Goal: Task Accomplishment & Management: Use online tool/utility

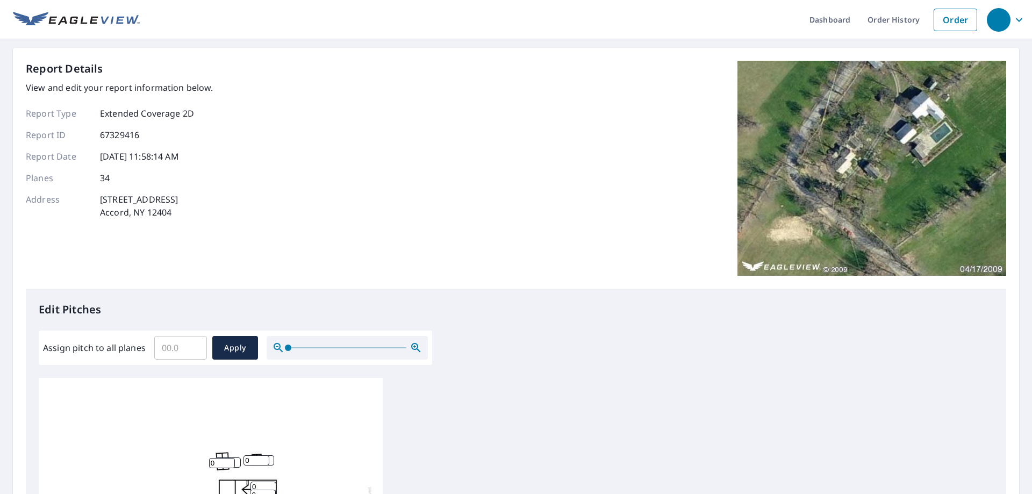
scroll to position [161, 0]
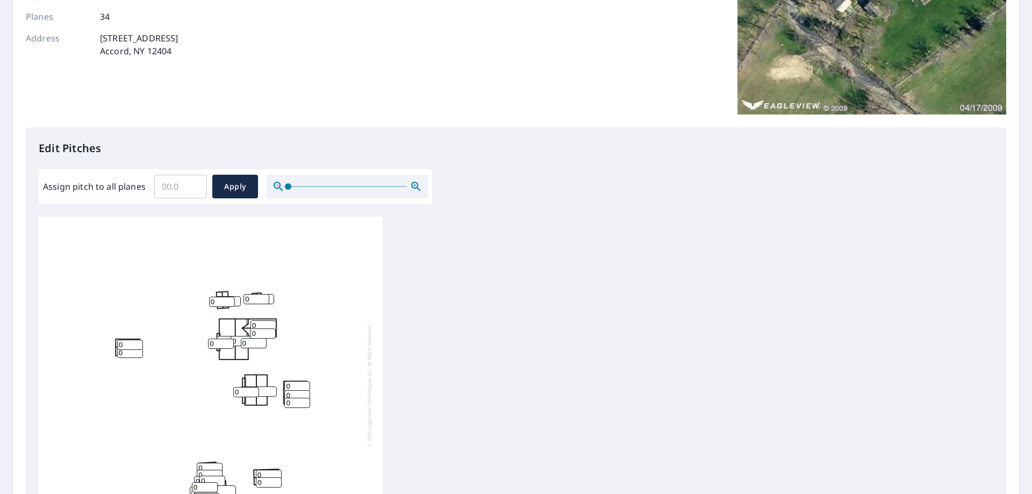
click at [321, 189] on div at bounding box center [347, 187] width 161 height 24
click at [273, 191] on div at bounding box center [347, 187] width 161 height 24
click at [172, 177] on input "Assign pitch to all planes" at bounding box center [180, 186] width 53 height 30
click at [193, 185] on input "0.1" at bounding box center [180, 186] width 53 height 30
click at [193, 185] on input "0.2" at bounding box center [180, 186] width 53 height 30
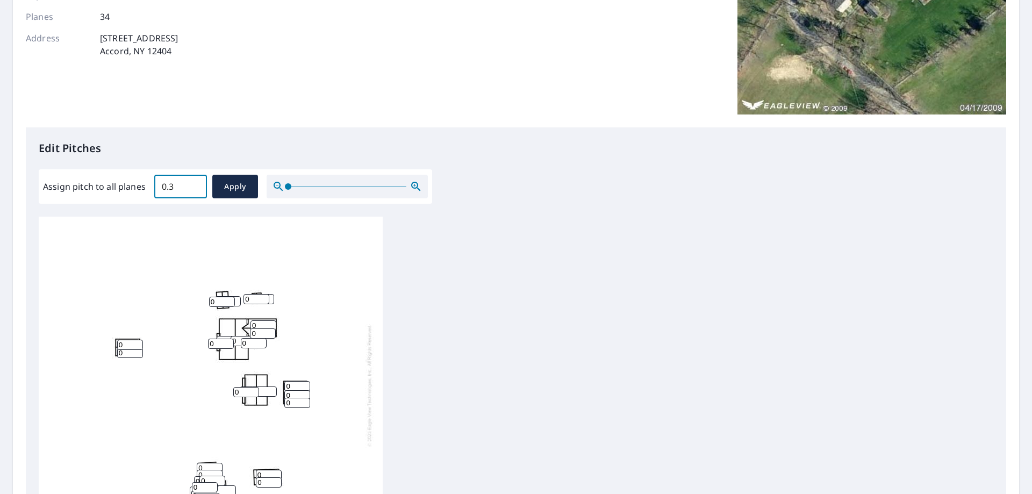
click at [193, 185] on input "0.3" at bounding box center [180, 186] width 53 height 30
click at [193, 185] on input "0.4" at bounding box center [180, 186] width 53 height 30
click at [193, 185] on input "0.5" at bounding box center [180, 186] width 53 height 30
drag, startPoint x: 191, startPoint y: 186, endPoint x: 128, endPoint y: 183, distance: 62.4
click at [154, 183] on input "0.9" at bounding box center [180, 186] width 53 height 30
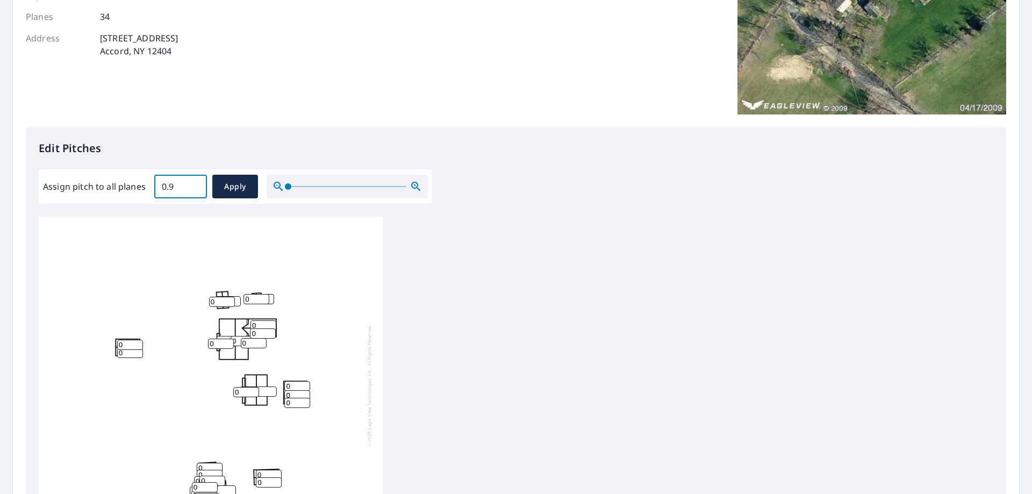
drag, startPoint x: 175, startPoint y: 188, endPoint x: 148, endPoint y: 187, distance: 27.4
click at [148, 187] on div "Assign pitch to all planes 0.9 ​ Apply" at bounding box center [235, 187] width 385 height 24
type input "10"
click at [247, 184] on span "Apply" at bounding box center [235, 186] width 28 height 13
type input "10"
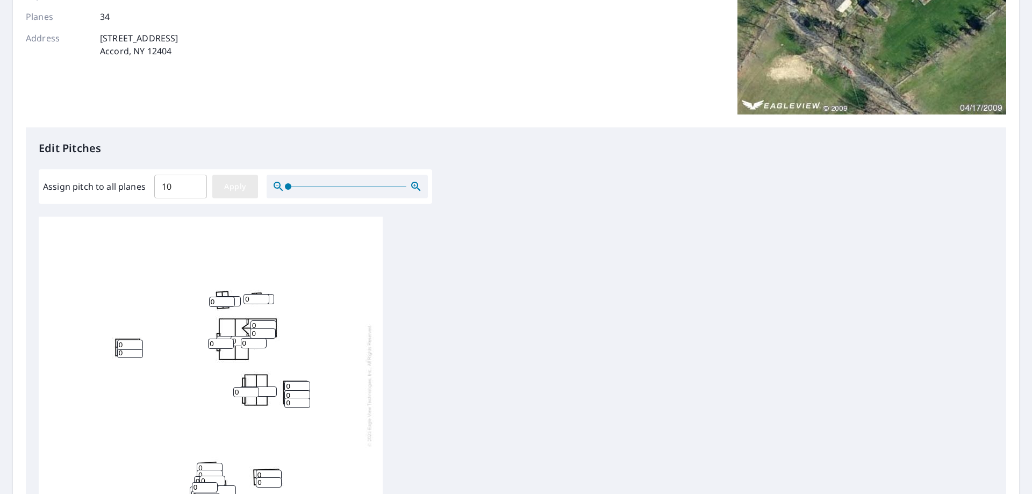
type input "10"
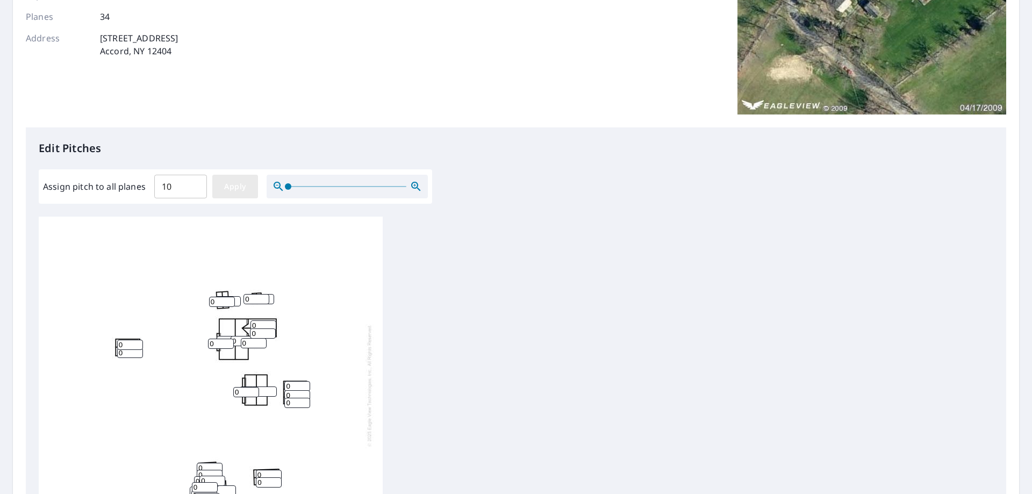
type input "10"
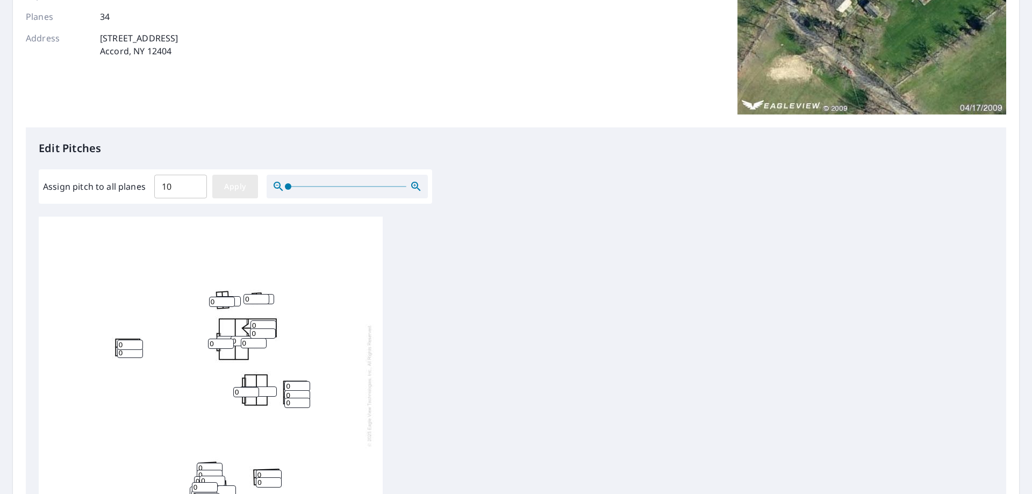
type input "10"
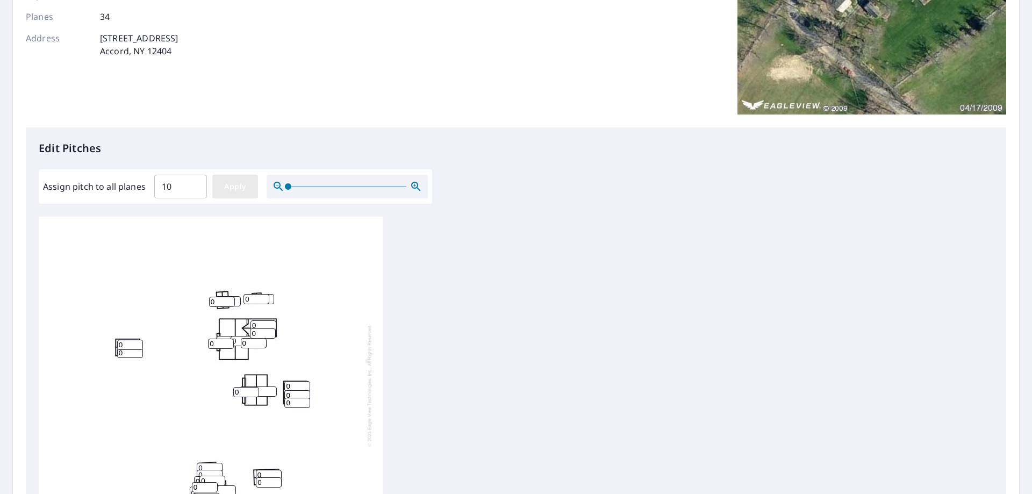
type input "10"
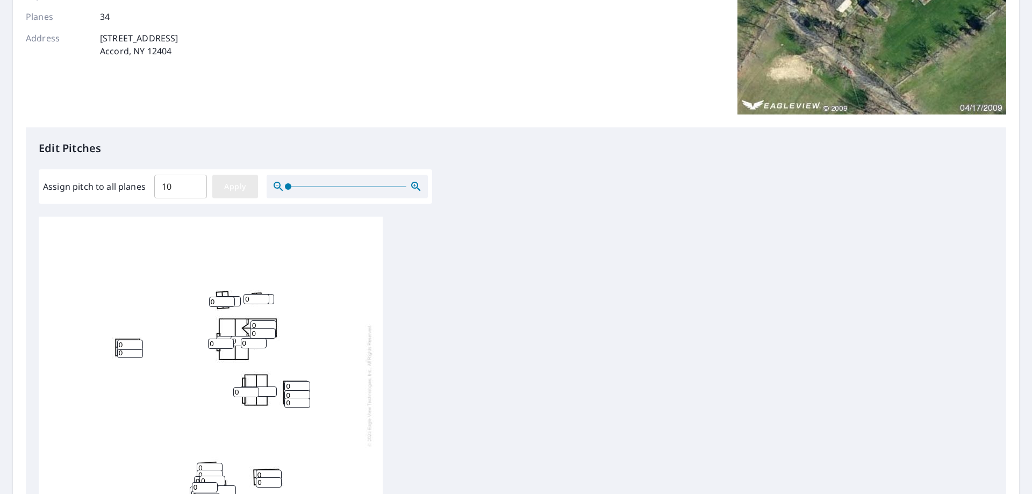
type input "10"
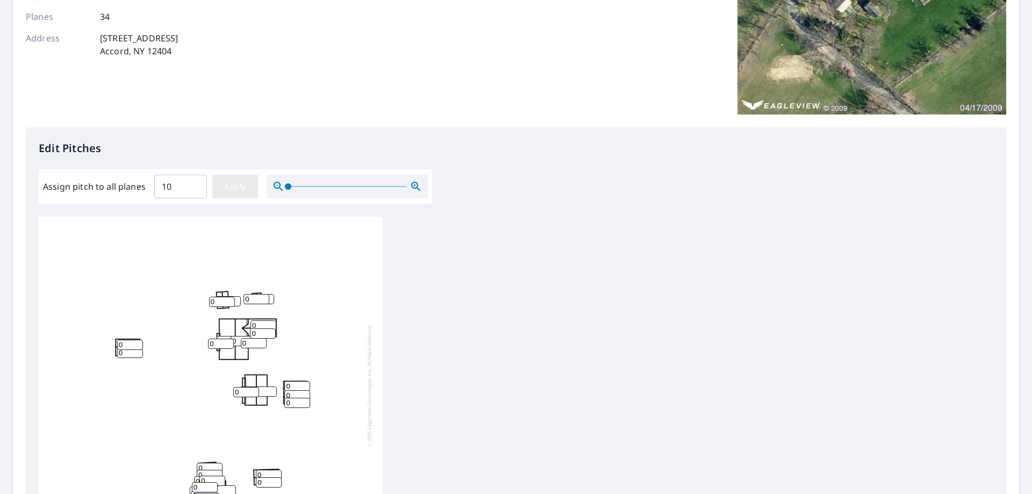
type input "10"
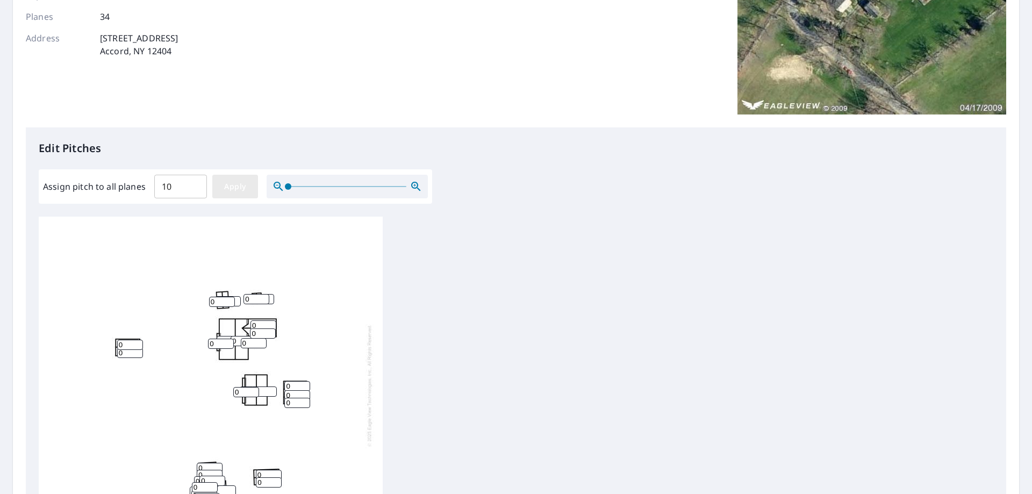
type input "10"
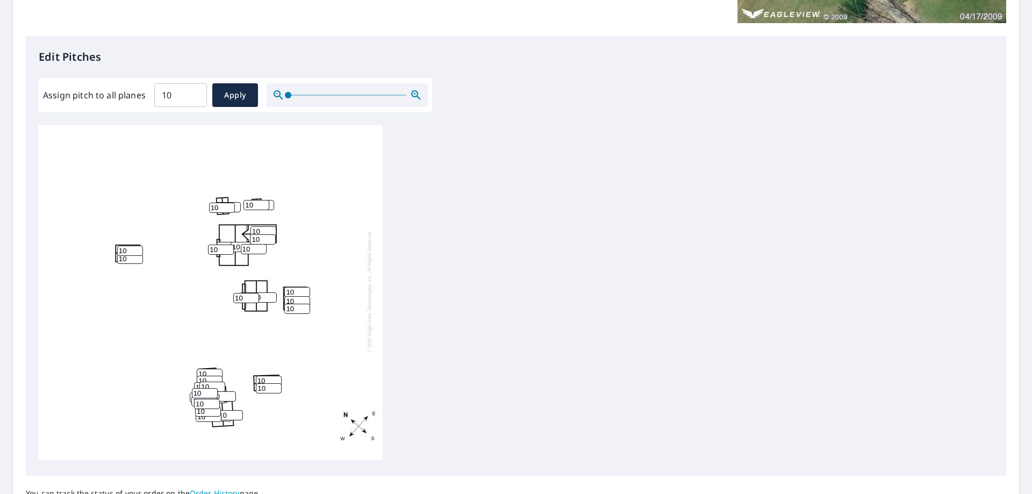
scroll to position [357, 0]
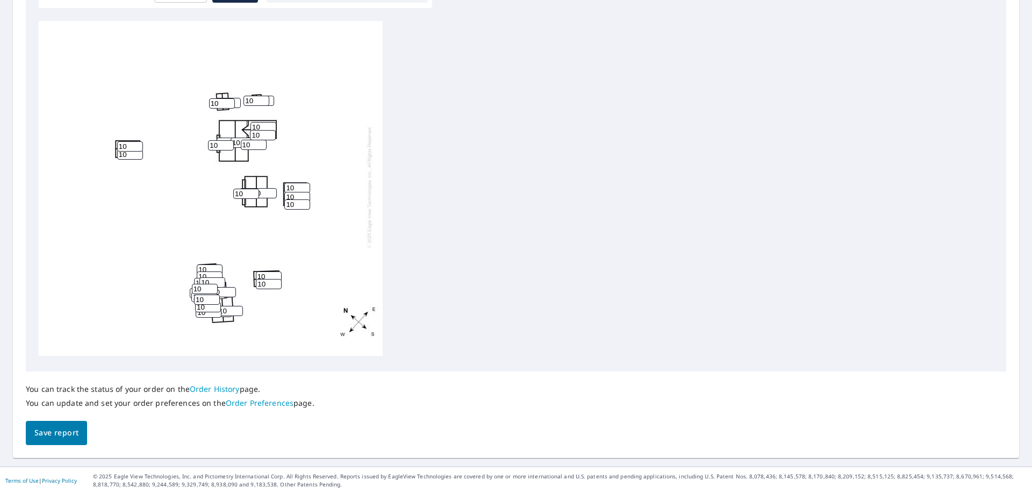
click at [54, 430] on span "Save report" at bounding box center [56, 432] width 44 height 13
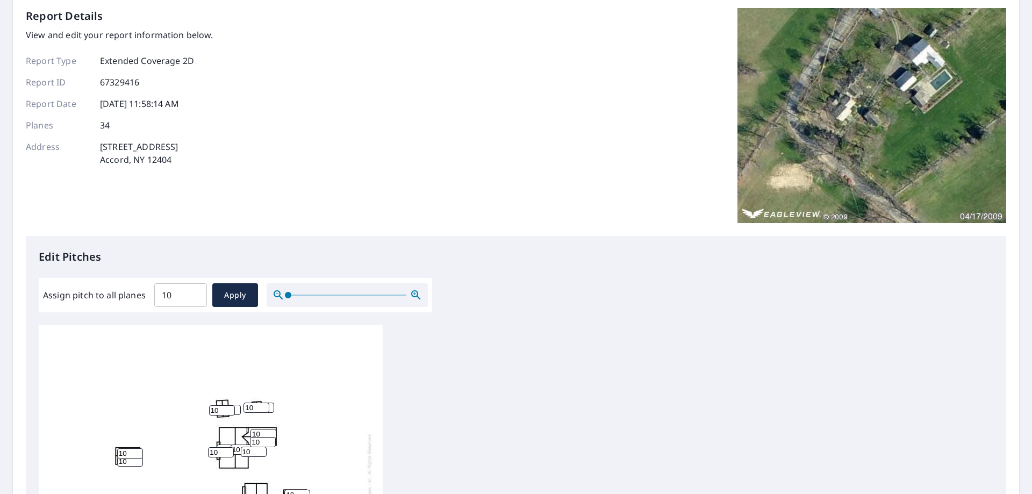
scroll to position [0, 0]
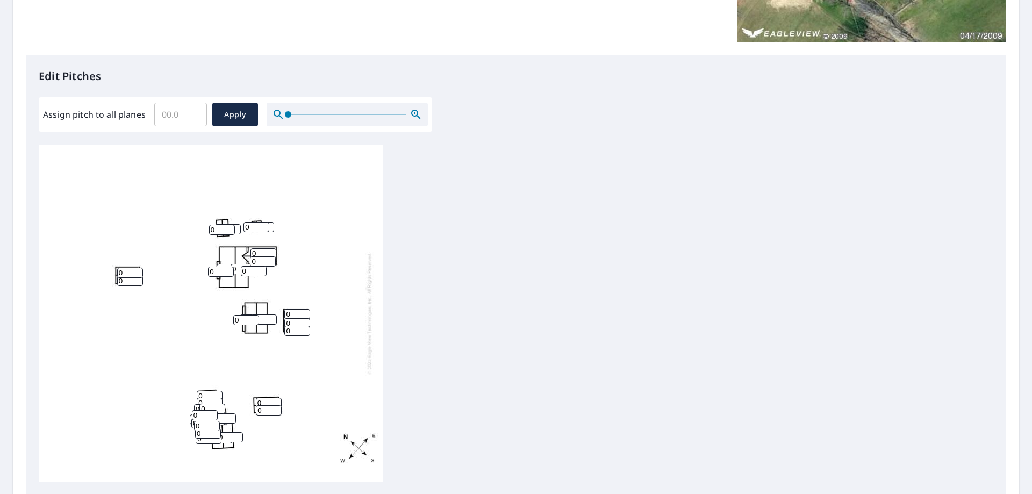
scroll to position [142, 0]
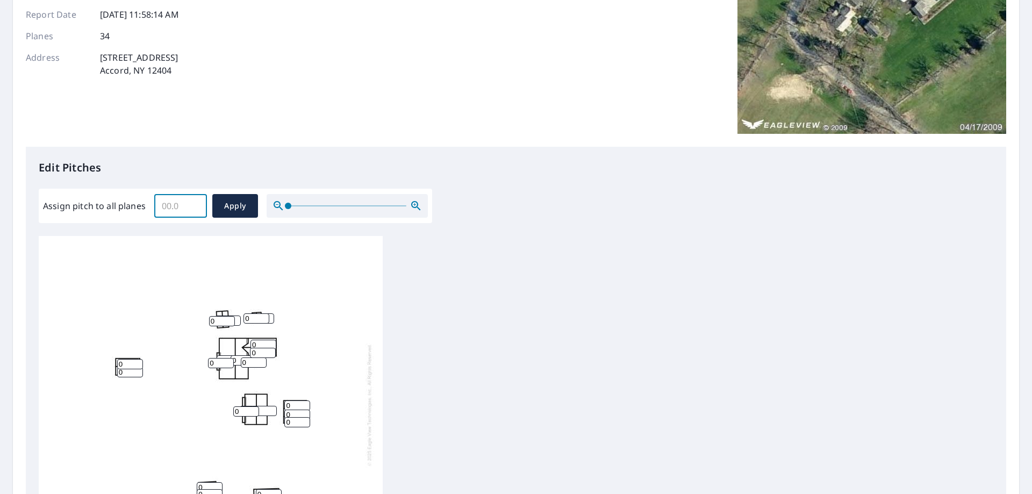
drag, startPoint x: 185, startPoint y: 206, endPoint x: 157, endPoint y: 207, distance: 28.0
click at [157, 207] on input "Assign pitch to all planes" at bounding box center [180, 206] width 53 height 30
type input "10"
click at [242, 207] on span "Apply" at bounding box center [235, 205] width 28 height 13
type input "10"
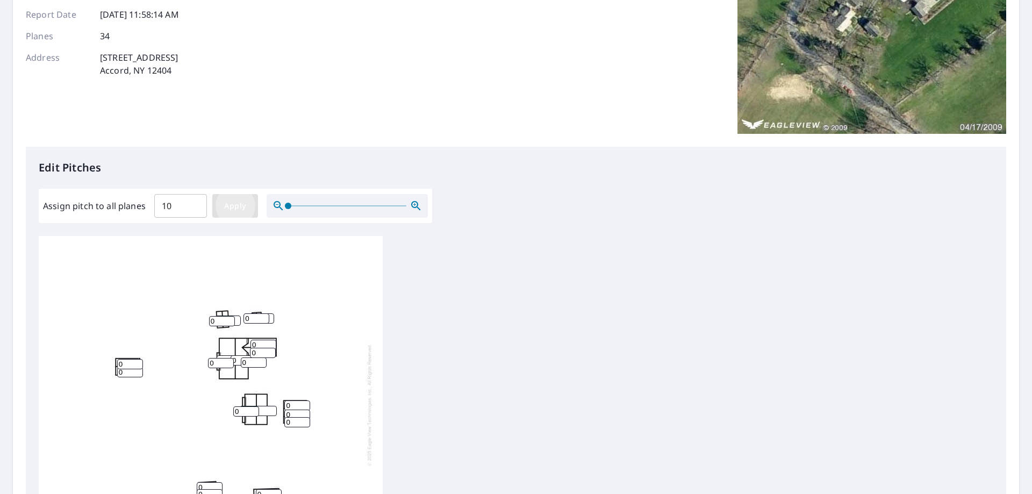
type input "10"
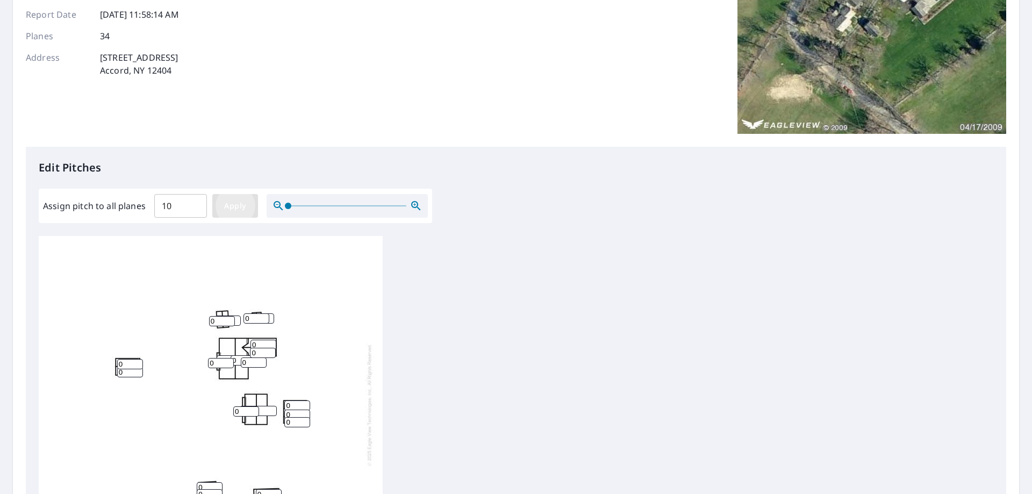
type input "10"
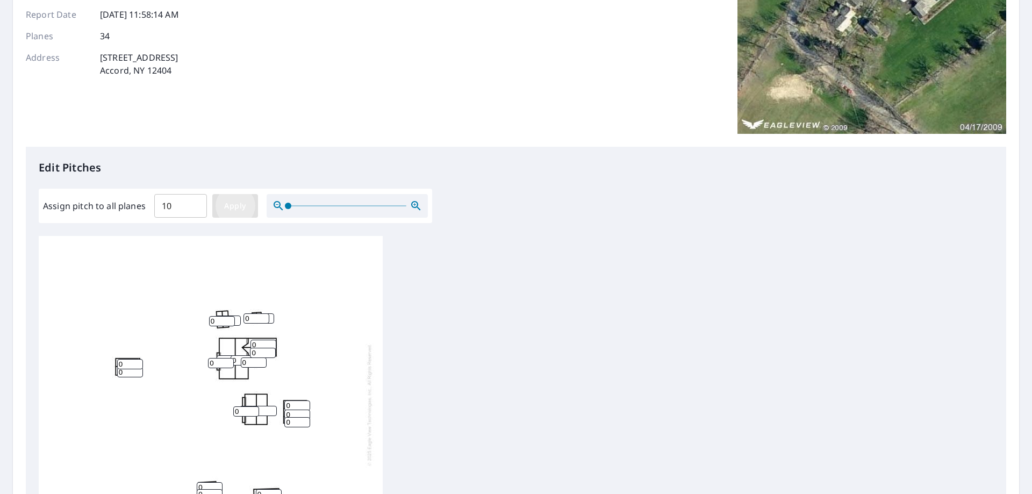
type input "10"
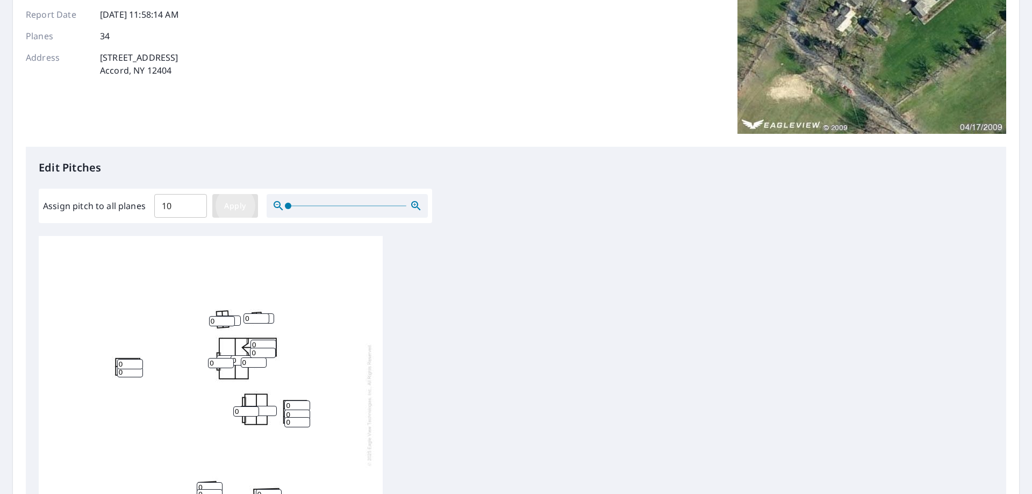
type input "10"
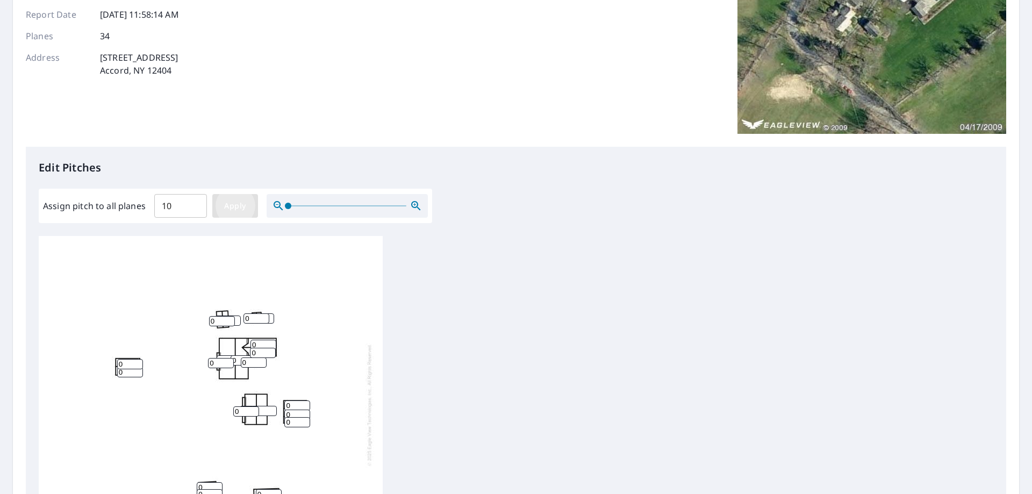
type input "10"
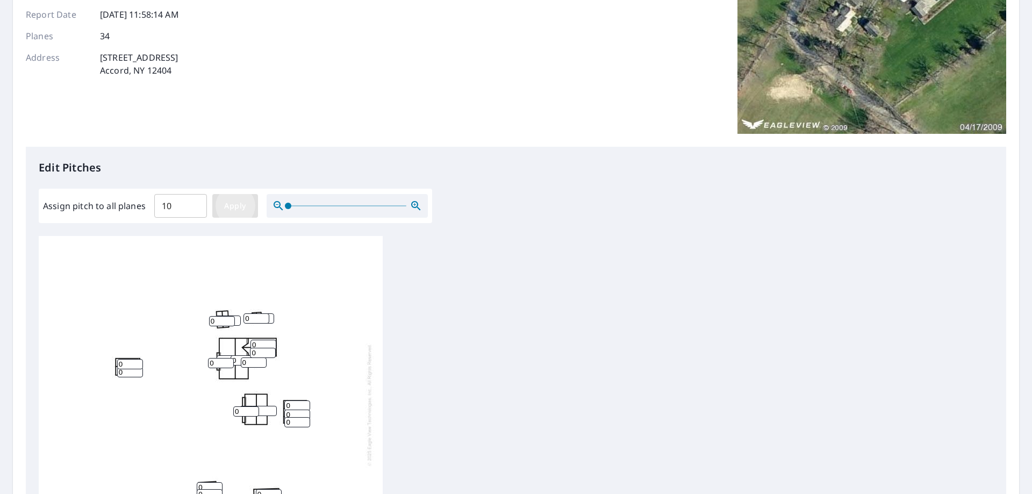
type input "10"
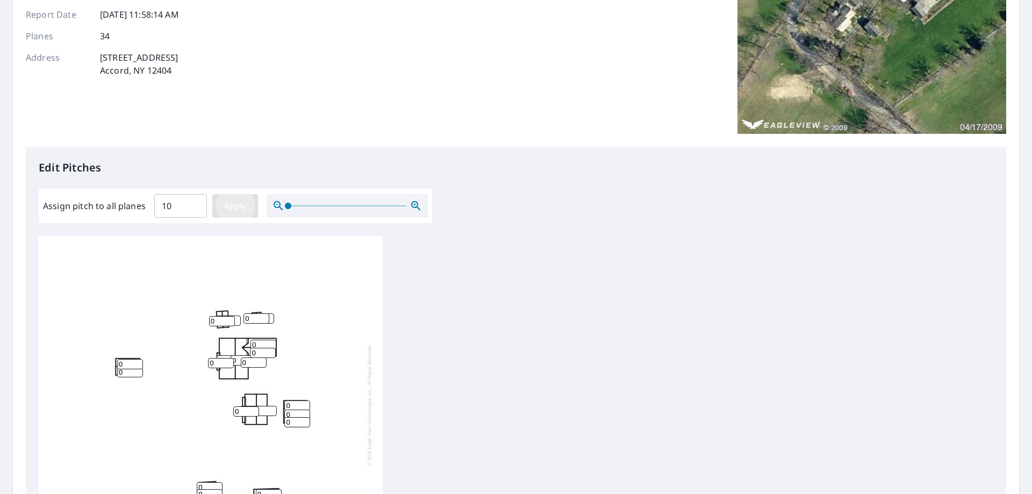
type input "10"
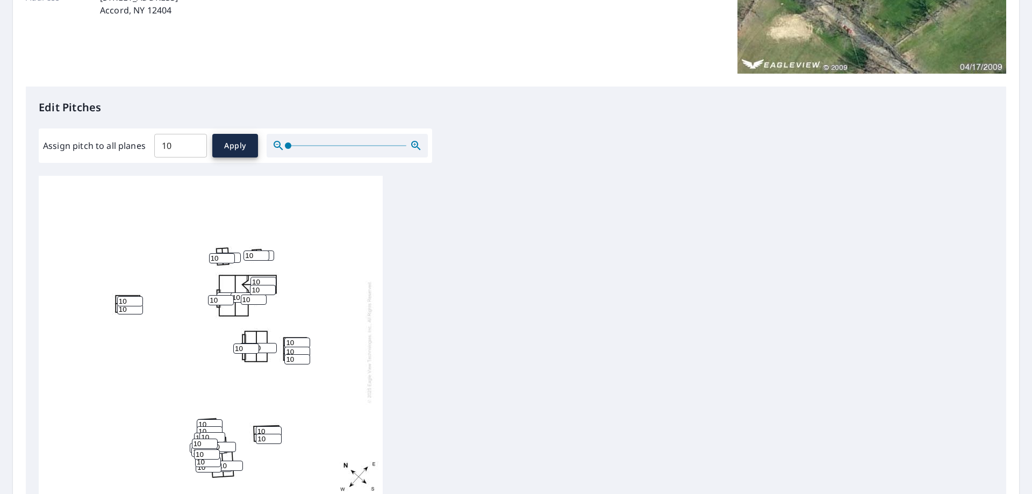
scroll to position [357, 0]
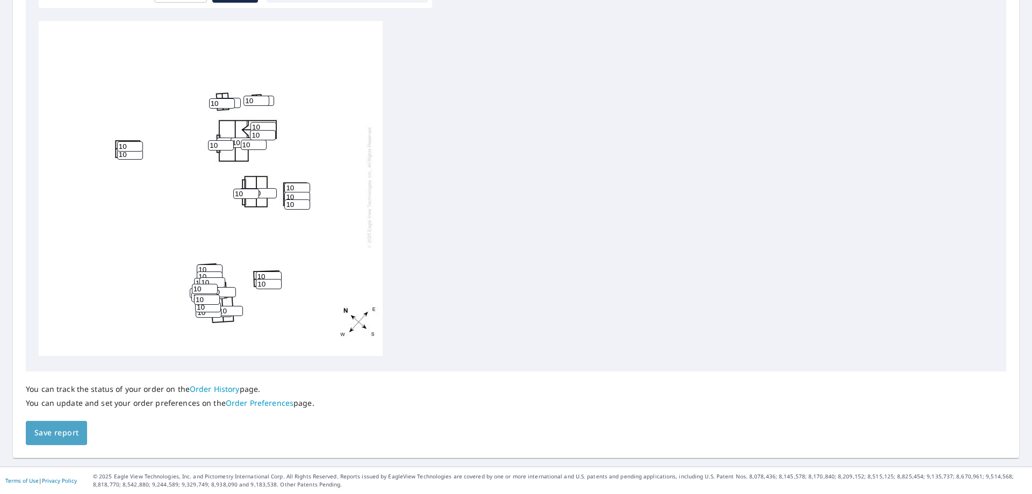
click at [67, 428] on span "Save report" at bounding box center [56, 432] width 44 height 13
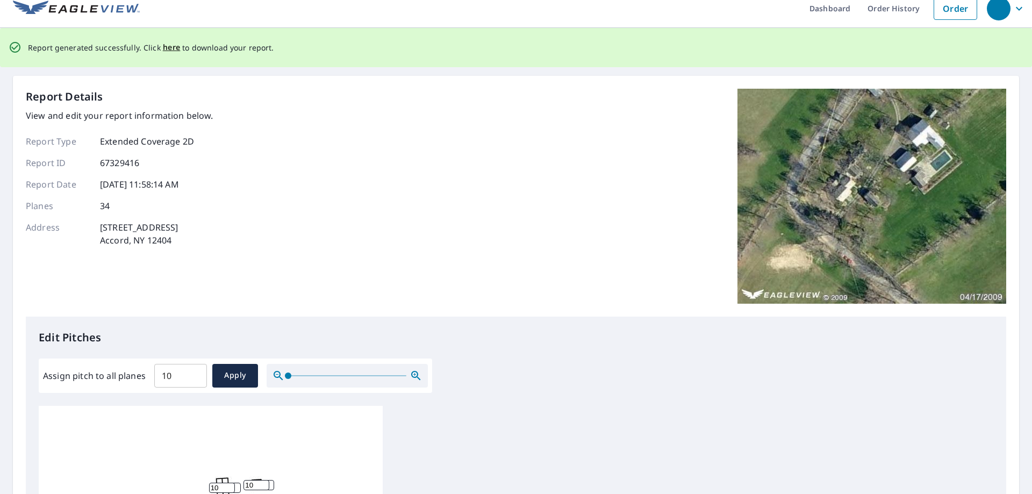
scroll to position [0, 0]
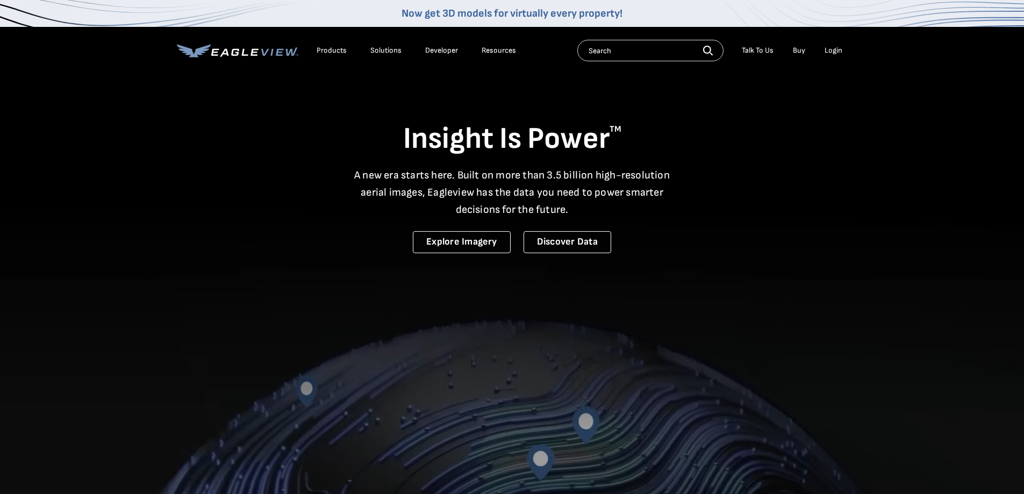
click at [837, 52] on div "Login" at bounding box center [833, 51] width 18 height 10
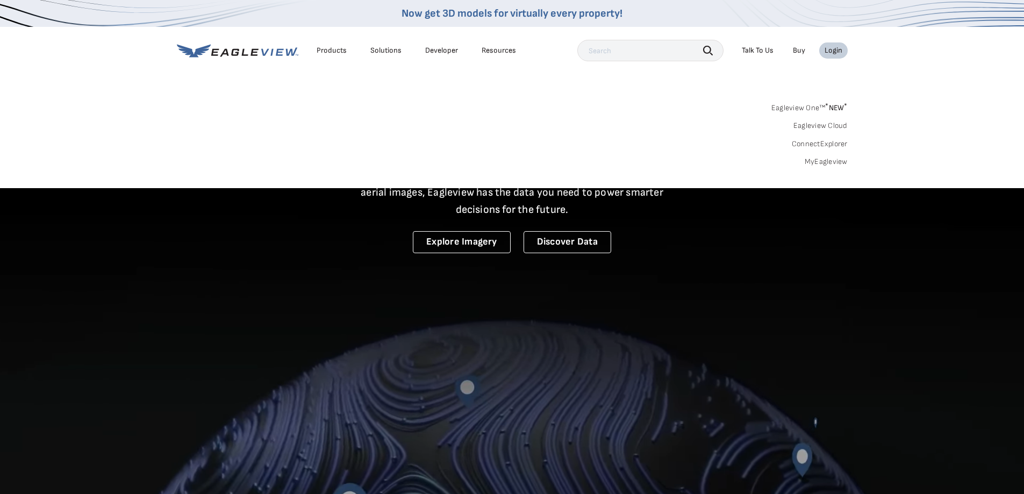
click at [822, 162] on link "MyEagleview" at bounding box center [825, 162] width 43 height 10
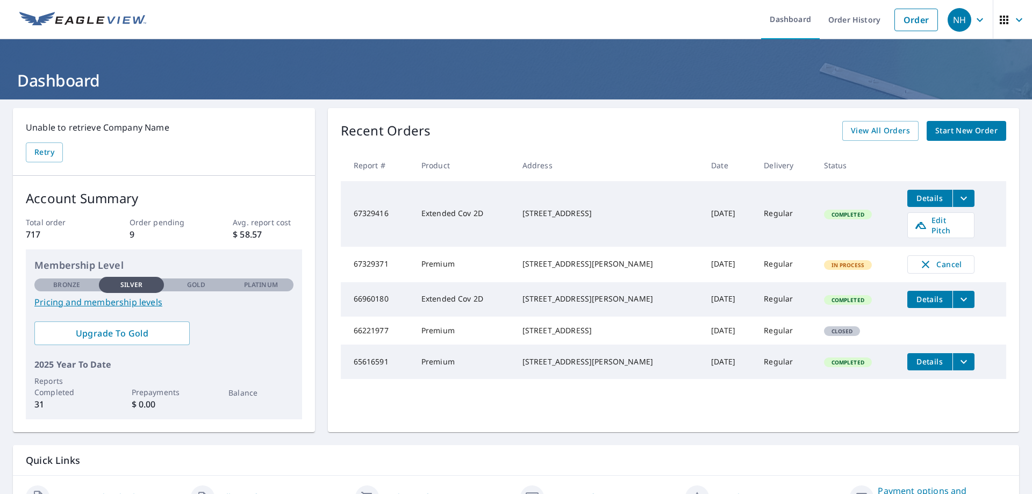
click at [957, 201] on icon "filesDropdownBtn-67329416" at bounding box center [963, 198] width 13 height 13
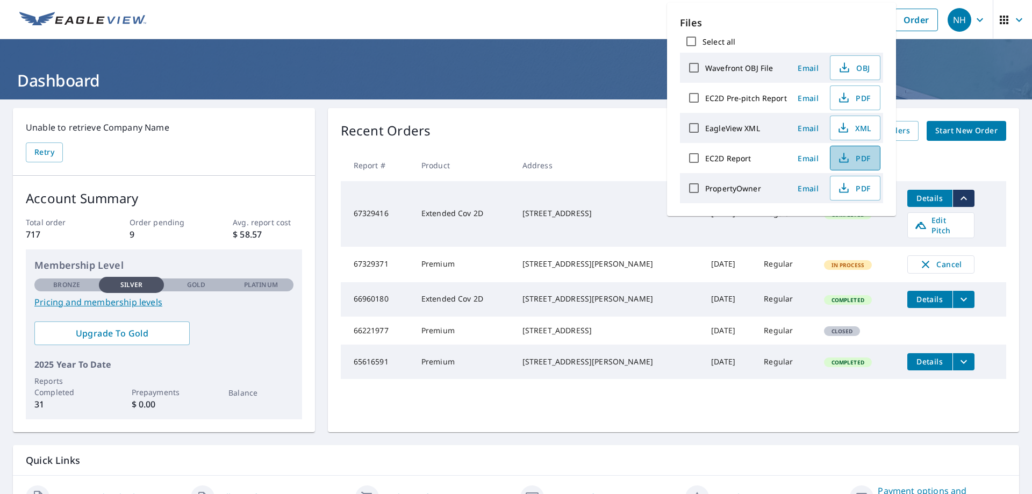
click at [854, 156] on span "PDF" at bounding box center [854, 158] width 34 height 13
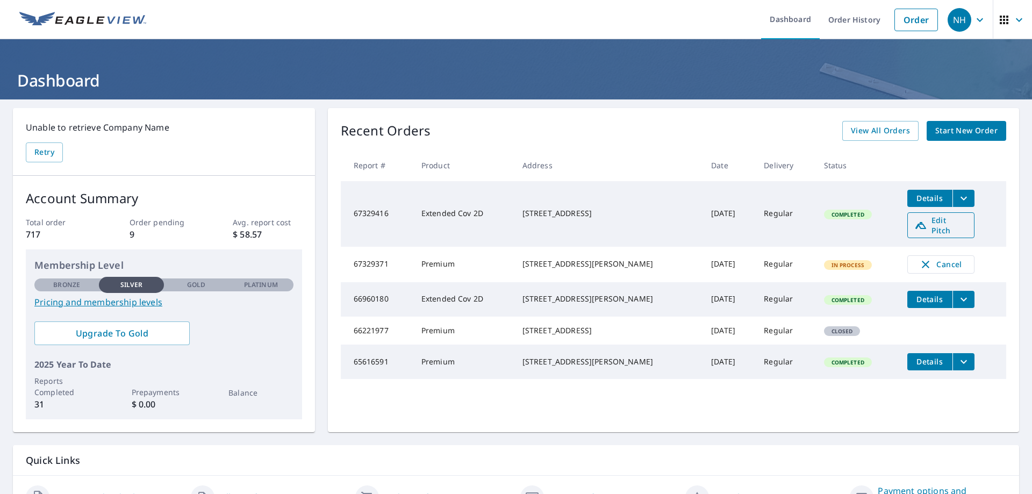
click at [932, 219] on span "Edit Pitch" at bounding box center [940, 225] width 53 height 20
